Goal: Transaction & Acquisition: Purchase product/service

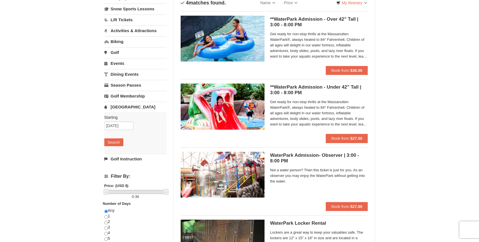
scroll to position [34, 0]
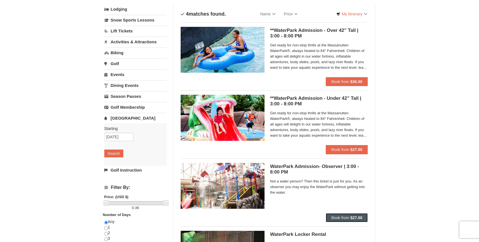
click at [338, 219] on span "Book from" at bounding box center [340, 217] width 18 height 4
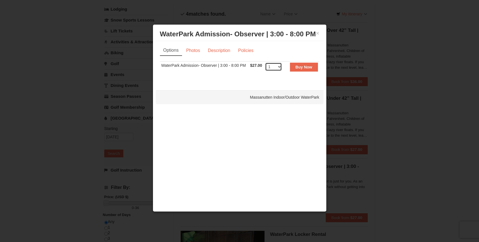
click at [272, 68] on select "1 2 3 4 5 6 7 8 9 10 11 12 13 14 15 16 17 18 19 20 21 22 23 24 25 26 27 28 29 3…" at bounding box center [273, 67] width 17 height 8
select select "2"
click at [265, 63] on select "1 2 3 4 5 6 7 8 9 10 11 12 13 14 15 16 17 18 19 20 21 22 23 24 25 26 27 28 29 3…" at bounding box center [273, 67] width 17 height 8
click at [309, 70] on button "Buy Now" at bounding box center [304, 67] width 28 height 9
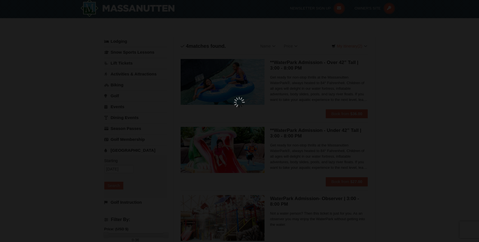
scroll to position [2, 0]
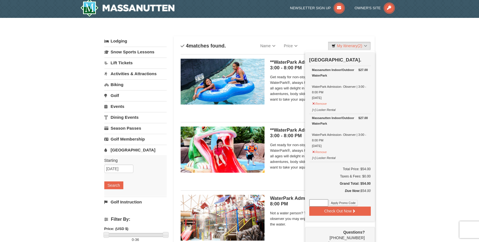
click at [315, 200] on input at bounding box center [318, 202] width 19 height 7
paste input "WPHarvestMonThurs25."
type input "WPHarvestMonThurs25"
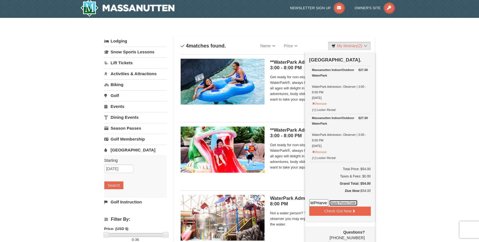
click at [339, 201] on button "Apply Promo Code" at bounding box center [343, 203] width 29 height 6
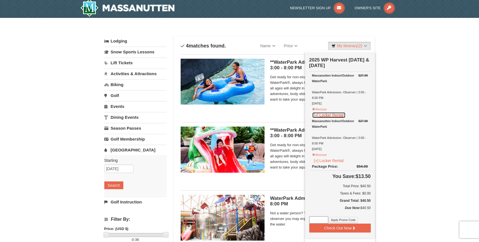
click at [315, 117] on button "[+] Locker Rental" at bounding box center [329, 115] width 34 height 6
click at [316, 115] on button "[+] Locker Rental" at bounding box center [329, 115] width 34 height 6
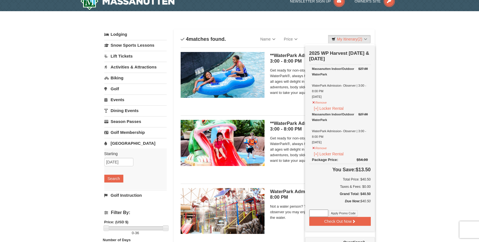
scroll to position [13, 0]
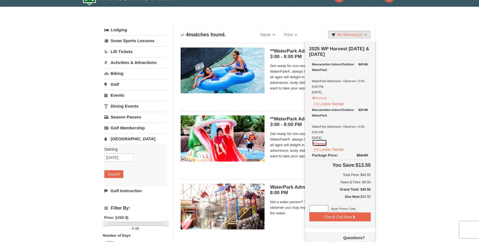
click at [321, 143] on button "Remove" at bounding box center [319, 142] width 15 height 7
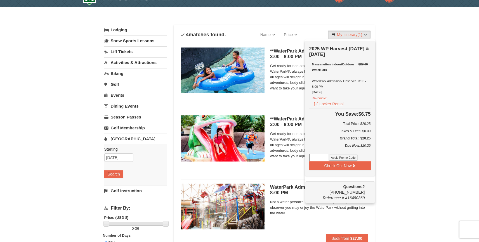
click at [392, 131] on div "× Categories List Filter My Itinerary (1) Check Out Now 2025 WP Harvest Monday …" at bounding box center [239, 169] width 479 height 324
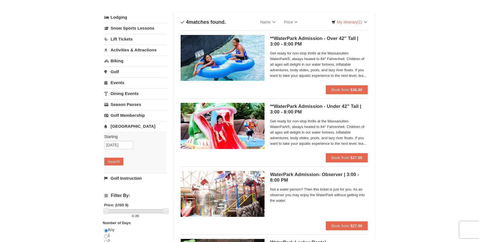
scroll to position [31, 0]
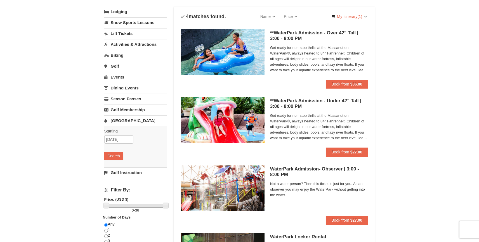
click at [339, 147] on div "**WaterPark Admission - Under 42” Tall | 3:00 - 8:00 PM Massanutten Indoor/Outd…" at bounding box center [319, 122] width 98 height 50
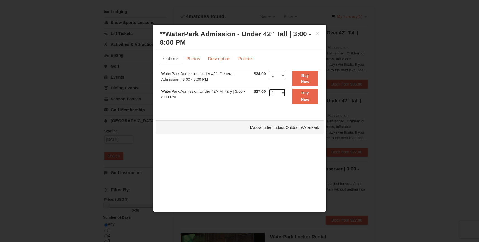
click at [277, 91] on select "1 2 3 4 5 6 7 8 9 10 11 12 13 14 15 16 17 18 19 20 21 22" at bounding box center [277, 93] width 17 height 8
select select "2"
click at [269, 89] on select "1 2 3 4 5 6 7 8 9 10 11 12 13 14 15 16 17 18 19 20 21 22" at bounding box center [277, 93] width 17 height 8
click at [309, 99] on strong "Buy Now" at bounding box center [305, 96] width 8 height 11
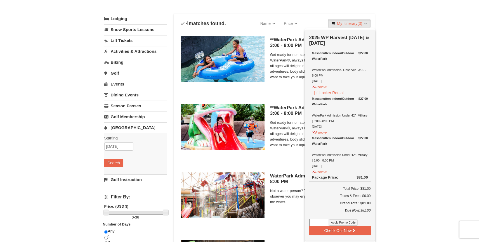
scroll to position [35, 0]
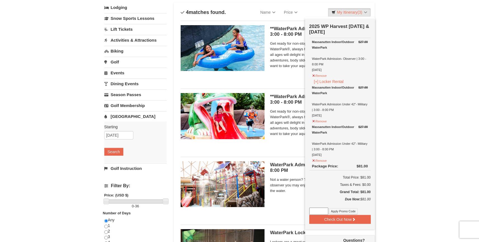
click at [313, 211] on input at bounding box center [318, 211] width 19 height 7
paste input "WPHarvestMonThurs25."
type input "WPHarvestMonThurs25"
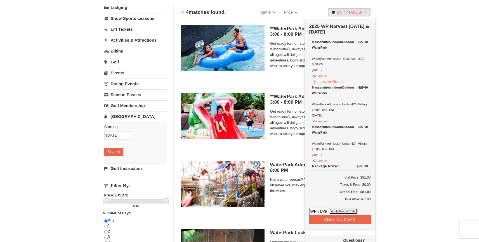
click at [349, 211] on button "Apply Promo Code" at bounding box center [343, 211] width 29 height 6
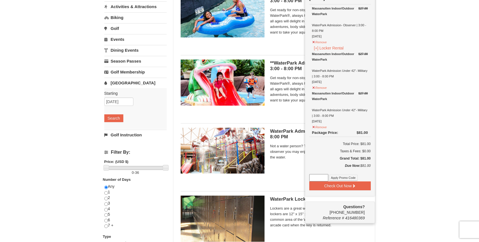
scroll to position [58, 0]
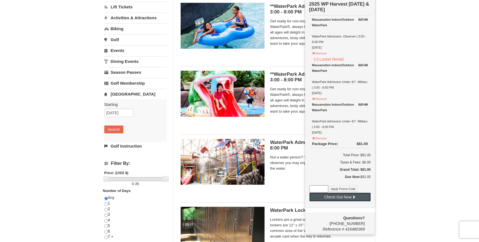
click at [347, 200] on button "Check Out Now" at bounding box center [339, 197] width 61 height 9
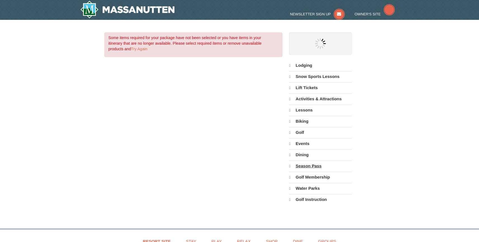
select select "10"
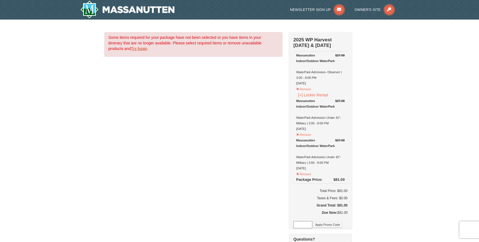
click at [138, 49] on link "Try Again" at bounding box center [139, 48] width 16 height 4
